Goal: Task Accomplishment & Management: Complete application form

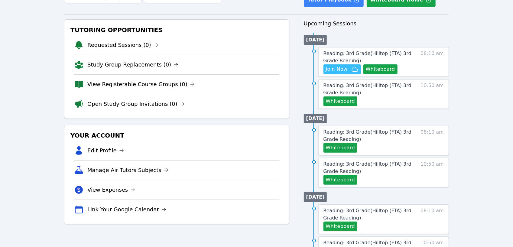
scroll to position [50, 0]
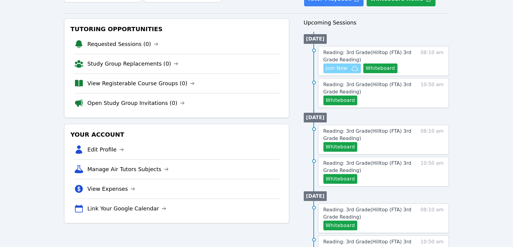
click at [334, 67] on span "Join Now" at bounding box center [337, 68] width 22 height 7
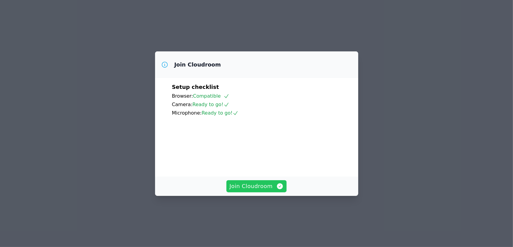
click at [261, 191] on span "Join Cloudroom" at bounding box center [257, 186] width 54 height 8
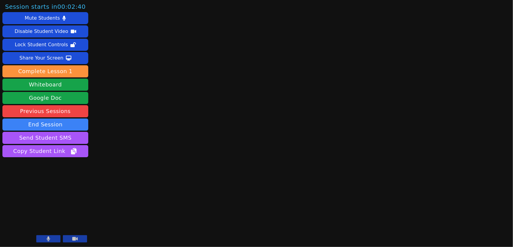
click at [49, 240] on icon at bounding box center [48, 238] width 3 height 5
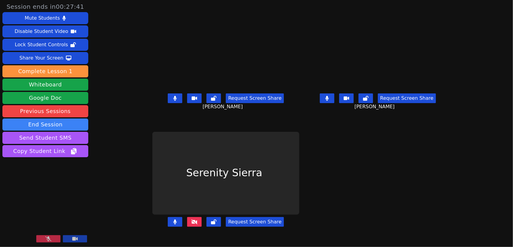
click at [46, 239] on icon at bounding box center [48, 238] width 6 height 5
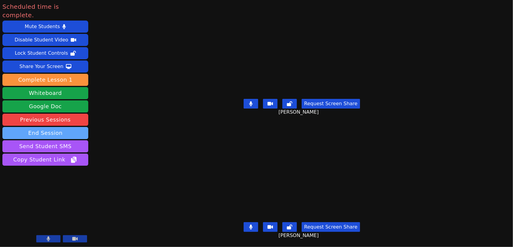
click at [52, 127] on button "End Session" at bounding box center [45, 133] width 86 height 12
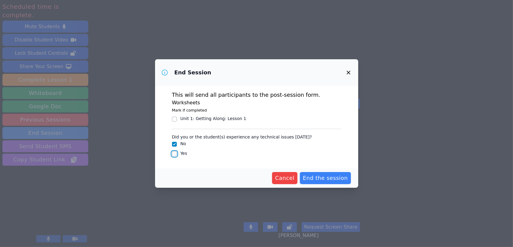
click at [174, 153] on input "Yes" at bounding box center [174, 154] width 5 height 5
checkbox input "true"
checkbox input "false"
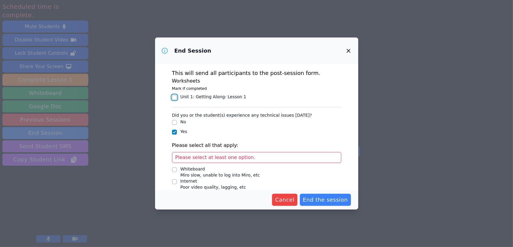
click at [175, 96] on input "Unit 1: Getting Along : Lesson 1" at bounding box center [174, 97] width 5 height 5
checkbox input "true"
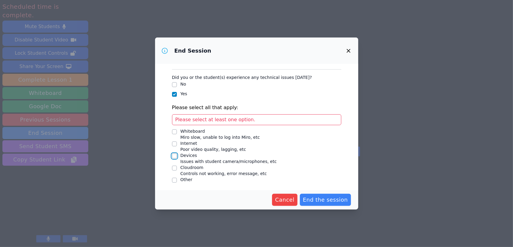
click at [174, 154] on input "Devices Issues with student camera/microphones, etc" at bounding box center [174, 156] width 5 height 5
checkbox input "true"
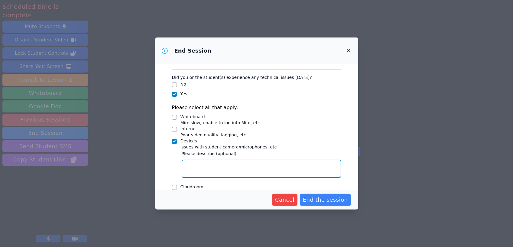
click at [200, 164] on textarea "Devices Issues with student camera/microphones, etc" at bounding box center [262, 169] width 160 height 18
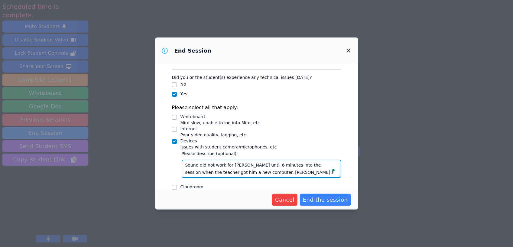
scroll to position [4, 0]
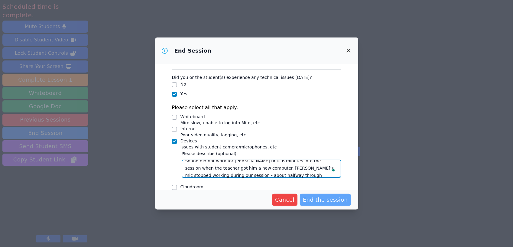
type textarea "Sound did not work for Liam until 6 minutes into the session when the teacher g…"
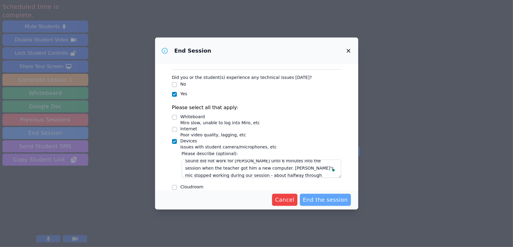
click at [323, 199] on span "End the session" at bounding box center [325, 200] width 45 height 8
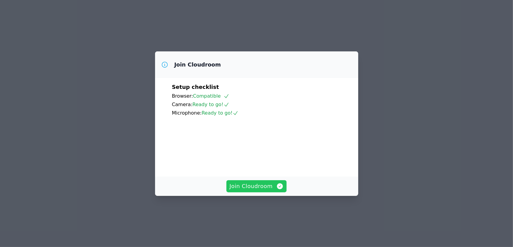
click at [250, 191] on span "Join Cloudroom" at bounding box center [257, 186] width 54 height 8
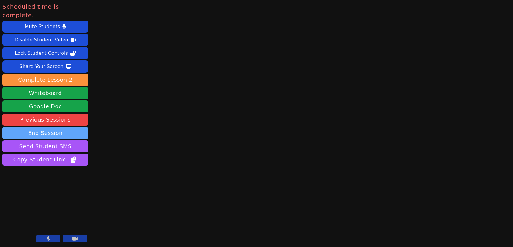
click at [37, 127] on button "End Session" at bounding box center [45, 133] width 86 height 12
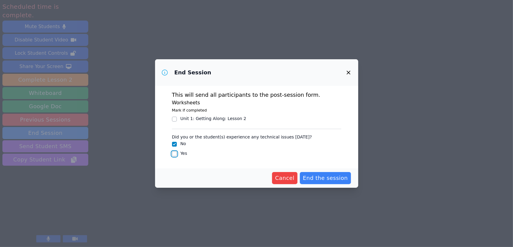
click at [174, 154] on input "Yes" at bounding box center [174, 154] width 5 height 5
checkbox input "true"
checkbox input "false"
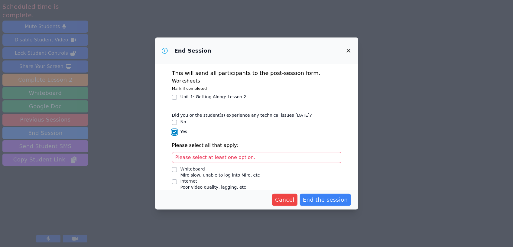
scroll to position [38, 0]
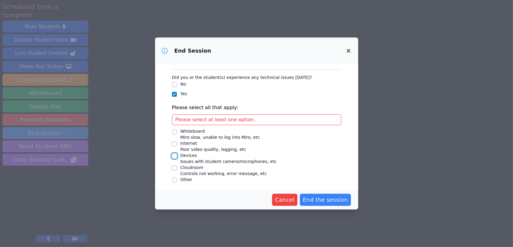
click at [174, 156] on input "Devices Issues with student camera/microphones, etc" at bounding box center [174, 156] width 5 height 5
checkbox input "true"
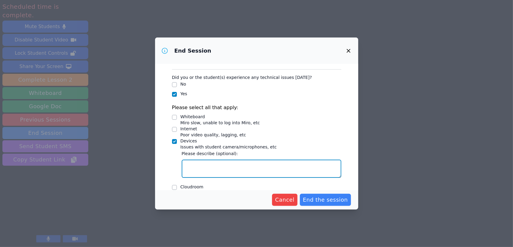
click at [221, 165] on textarea "Devices Issues with student camera/microphones, etc" at bounding box center [262, 169] width 160 height 18
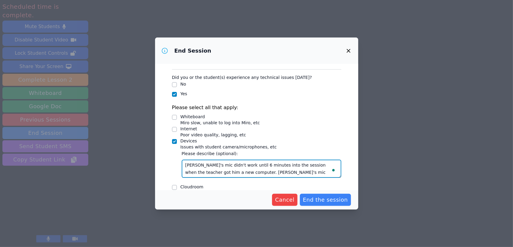
scroll to position [4, 0]
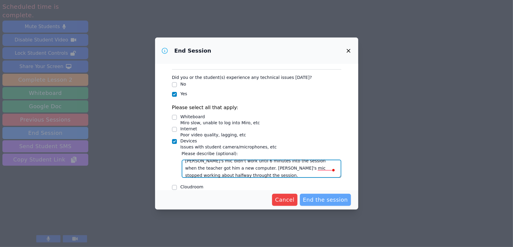
type textarea "Liam's mic didn't work until 6 minutes into the session when the teacher got hi…"
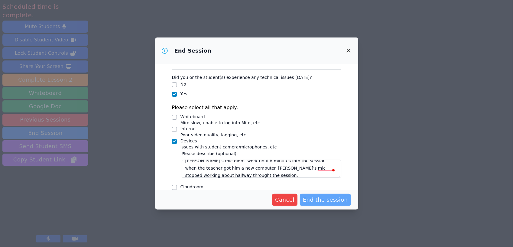
click at [329, 197] on span "End the session" at bounding box center [325, 200] width 45 height 8
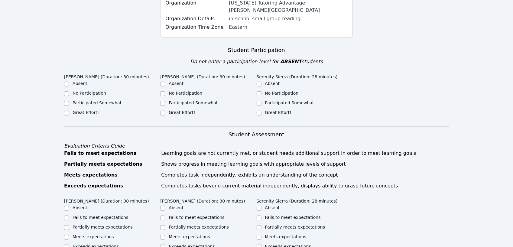
scroll to position [128, 0]
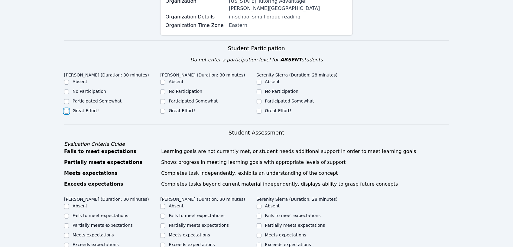
click at [68, 109] on input "Great Effort!" at bounding box center [66, 111] width 5 height 5
checkbox input "true"
click at [164, 109] on input "Great Effort!" at bounding box center [162, 111] width 5 height 5
checkbox input "true"
click at [259, 109] on input "Great Effort!" at bounding box center [259, 111] width 5 height 5
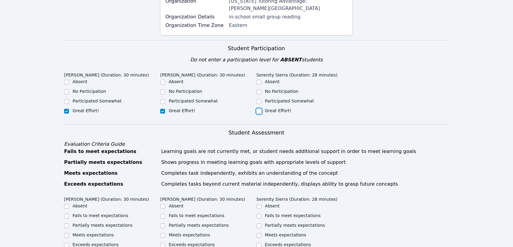
checkbox input "true"
click at [66, 99] on input "Participated Somewhat" at bounding box center [66, 101] width 5 height 5
checkbox input "true"
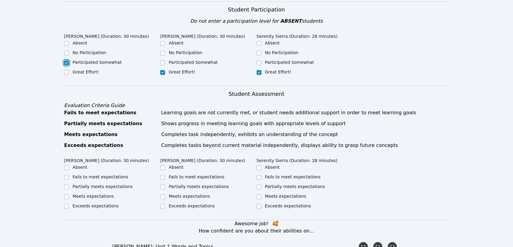
scroll to position [168, 0]
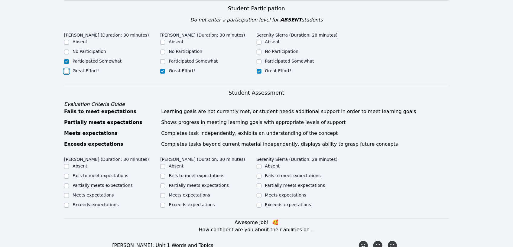
click at [66, 69] on input "Great Effort!" at bounding box center [66, 71] width 5 height 5
checkbox input "true"
checkbox input "false"
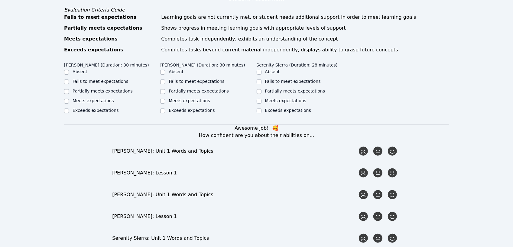
scroll to position [270, 0]
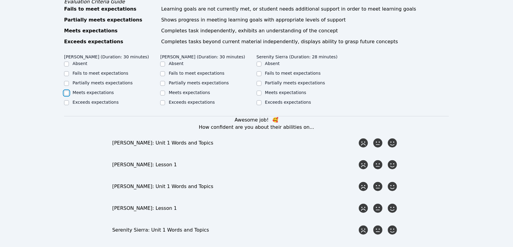
click at [67, 91] on input "Meets expectations" at bounding box center [66, 93] width 5 height 5
checkbox input "true"
click at [163, 91] on input "Meets expectations" at bounding box center [162, 93] width 5 height 5
checkbox input "true"
click at [260, 91] on input "Meets expectations" at bounding box center [259, 93] width 5 height 5
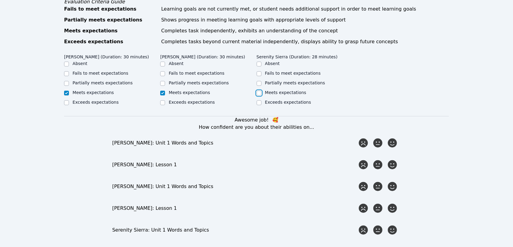
checkbox input "true"
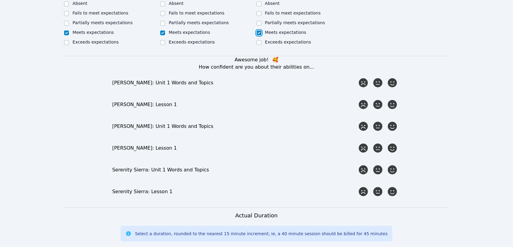
scroll to position [333, 0]
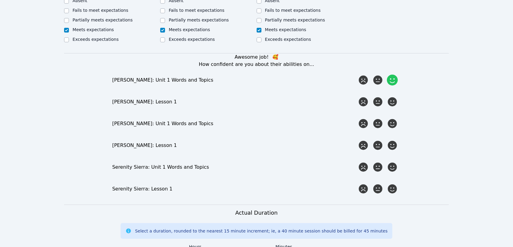
click at [390, 75] on icon at bounding box center [392, 80] width 11 height 11
click at [0, 0] on input "radio" at bounding box center [0, 0] width 0 height 0
click at [393, 118] on icon at bounding box center [392, 123] width 11 height 11
click at [0, 0] on input "radio" at bounding box center [0, 0] width 0 height 0
click at [394, 96] on icon at bounding box center [392, 101] width 11 height 11
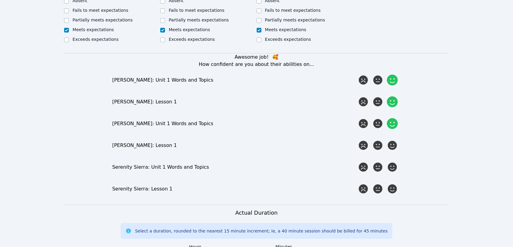
click at [0, 0] on input "radio" at bounding box center [0, 0] width 0 height 0
click at [392, 140] on icon at bounding box center [392, 145] width 11 height 11
click at [0, 0] on input "radio" at bounding box center [0, 0] width 0 height 0
click at [389, 162] on icon at bounding box center [392, 167] width 11 height 11
click at [0, 0] on input "radio" at bounding box center [0, 0] width 0 height 0
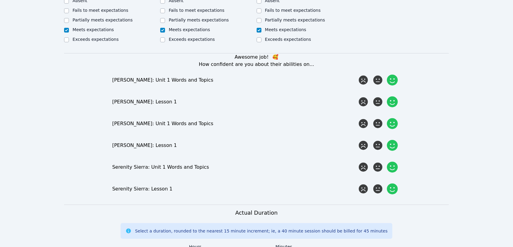
click at [392, 184] on icon at bounding box center [392, 189] width 11 height 11
click at [0, 0] on input "radio" at bounding box center [0, 0] width 0 height 0
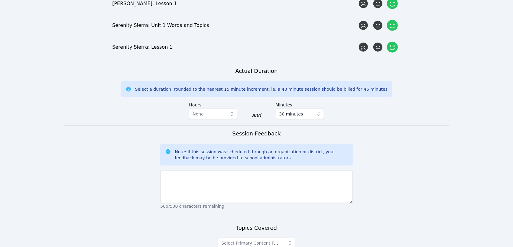
scroll to position [507, 0]
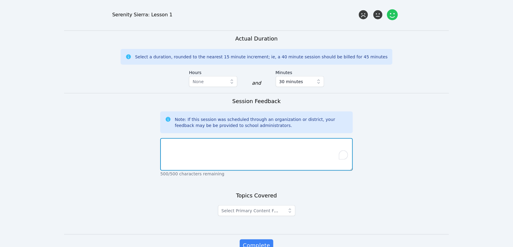
click at [209, 154] on textarea "To enrich screen reader interactions, please activate Accessibility in Grammarl…" at bounding box center [256, 154] width 192 height 33
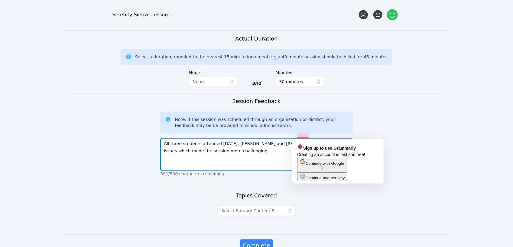
click at [308, 138] on textarea "All three students attended today. Liam and Serenity had mic issues which made …" at bounding box center [256, 154] width 192 height 33
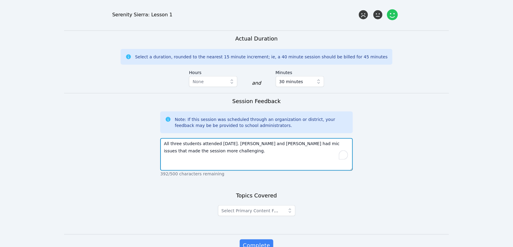
click at [209, 140] on textarea "All three students attended today. Liam and Serenity had mic issues that made t…" at bounding box center [256, 154] width 192 height 33
click at [205, 141] on textarea "All three students attended today. Liam and Serenity had mic issues that made t…" at bounding box center [256, 154] width 192 height 33
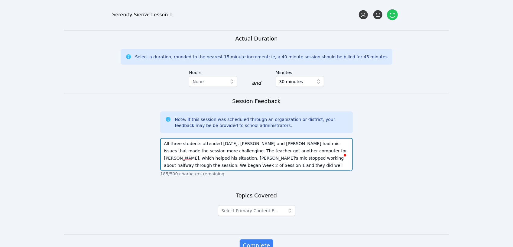
click at [183, 160] on textarea "All three students attended today. Liam and Serenity had mic issues that made t…" at bounding box center [256, 154] width 192 height 33
click at [272, 158] on textarea "All three students attended today. Liam and Serenity had mic issues that made t…" at bounding box center [256, 154] width 192 height 33
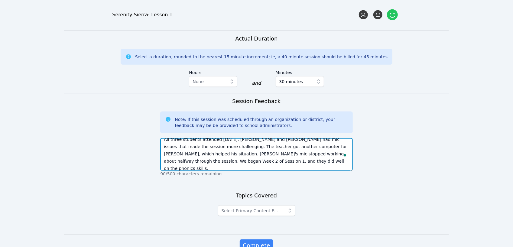
scroll to position [11, 0]
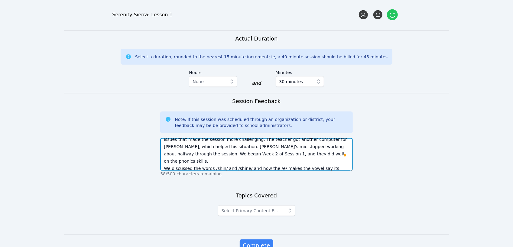
type textarea "All three students attended today. Liam and Serenity had mic issues that made t…"
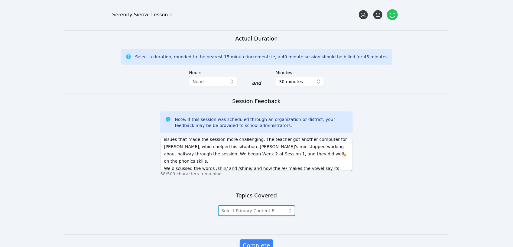
click at [289, 208] on icon "button" at bounding box center [290, 211] width 6 height 6
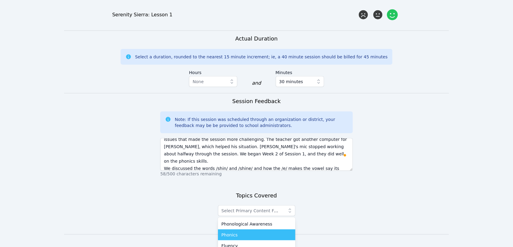
click at [233, 232] on span "Phonics" at bounding box center [230, 235] width 16 height 6
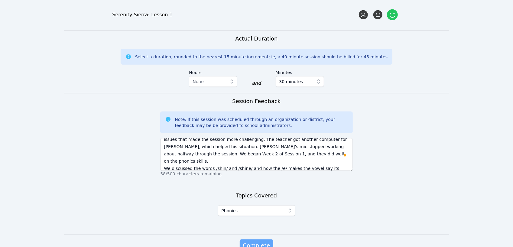
click at [258, 241] on span "Complete" at bounding box center [256, 245] width 27 height 8
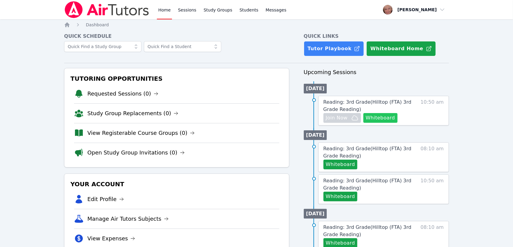
click at [381, 119] on button "Whiteboard" at bounding box center [380, 118] width 34 height 10
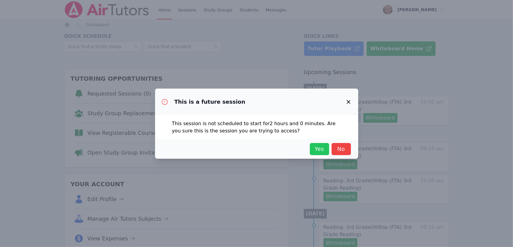
click at [322, 151] on span "Yes" at bounding box center [319, 149] width 13 height 8
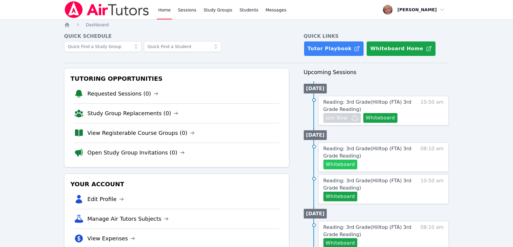
click at [337, 164] on button "Whiteboard" at bounding box center [341, 165] width 34 height 10
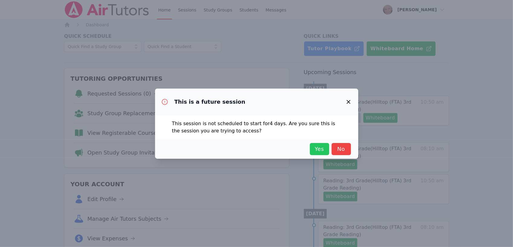
click at [321, 150] on span "Yes" at bounding box center [319, 149] width 13 height 8
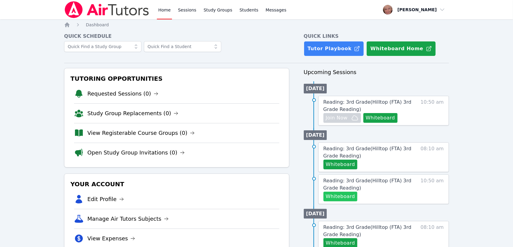
click at [341, 196] on button "Whiteboard" at bounding box center [341, 197] width 34 height 10
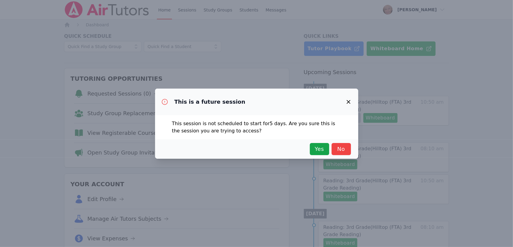
click at [451, 126] on div "This is a future session This session is not scheduled to start for 5 days . Ar…" at bounding box center [256, 123] width 513 height 247
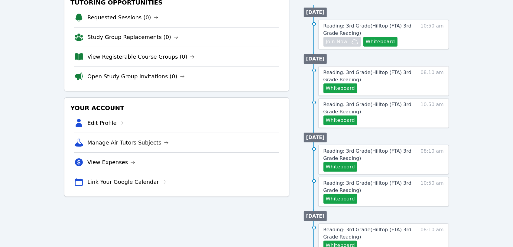
scroll to position [78, 0]
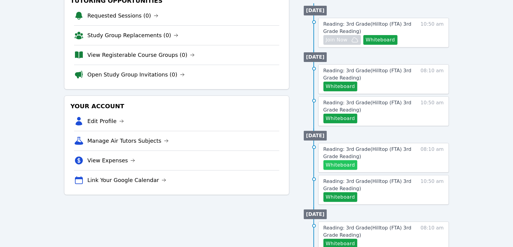
click at [337, 165] on button "Whiteboard" at bounding box center [341, 165] width 34 height 10
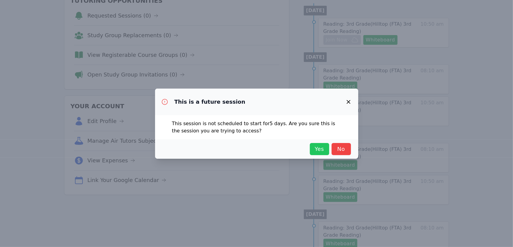
click at [316, 145] on span "Yes" at bounding box center [319, 149] width 13 height 8
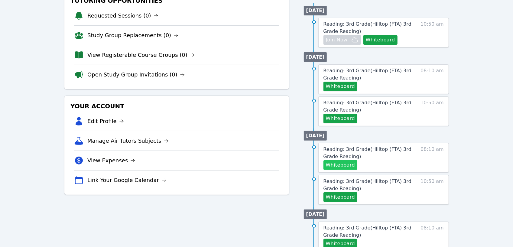
click at [342, 166] on button "Whiteboard" at bounding box center [341, 165] width 34 height 10
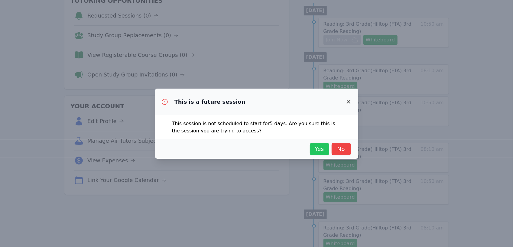
click at [318, 154] on button "Yes" at bounding box center [319, 149] width 19 height 12
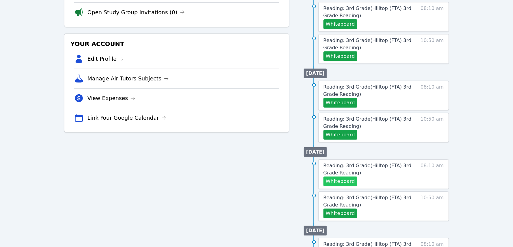
scroll to position [141, 0]
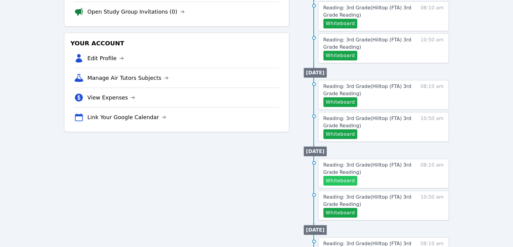
click at [339, 181] on button "Whiteboard" at bounding box center [341, 181] width 34 height 10
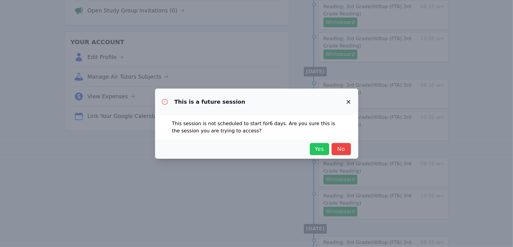
click at [321, 148] on span "Yes" at bounding box center [319, 149] width 13 height 8
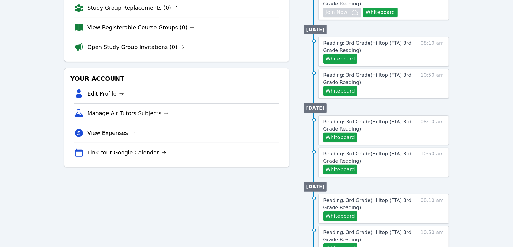
scroll to position [104, 0]
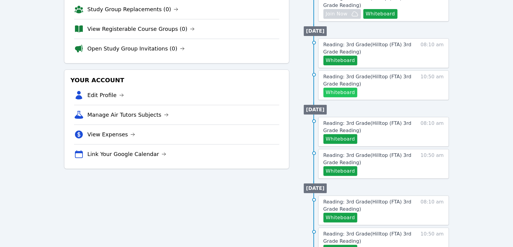
click at [346, 93] on button "Whiteboard" at bounding box center [341, 93] width 34 height 10
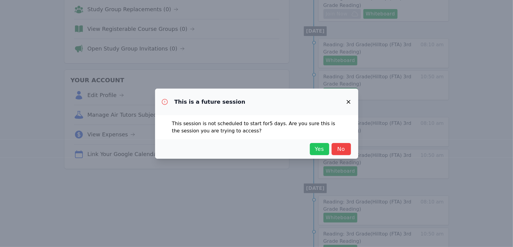
click at [317, 152] on span "Yes" at bounding box center [319, 149] width 13 height 8
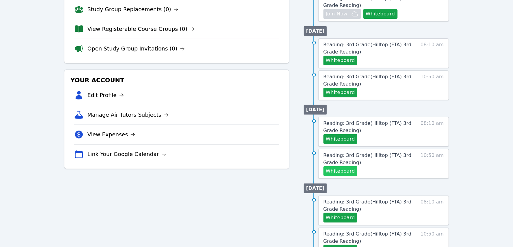
click at [334, 171] on button "Whiteboard" at bounding box center [341, 171] width 34 height 10
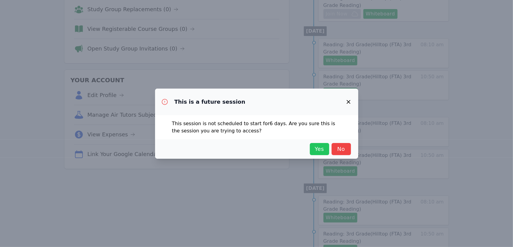
click at [315, 153] on button "Yes" at bounding box center [319, 149] width 19 height 12
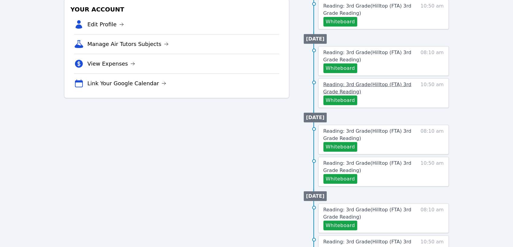
scroll to position [179, 0]
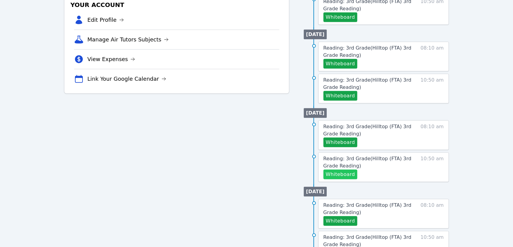
click at [337, 170] on button "Whiteboard" at bounding box center [341, 175] width 34 height 10
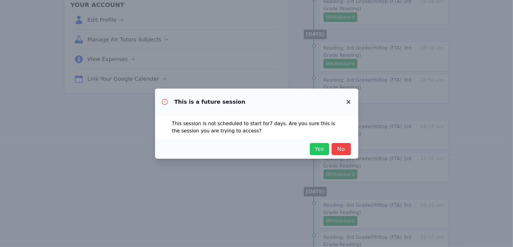
click at [319, 152] on span "Yes" at bounding box center [319, 149] width 13 height 8
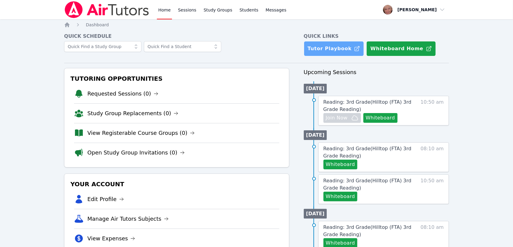
click at [349, 53] on link "Tutor Playbook" at bounding box center [334, 48] width 60 height 15
